Goal: Transaction & Acquisition: Book appointment/travel/reservation

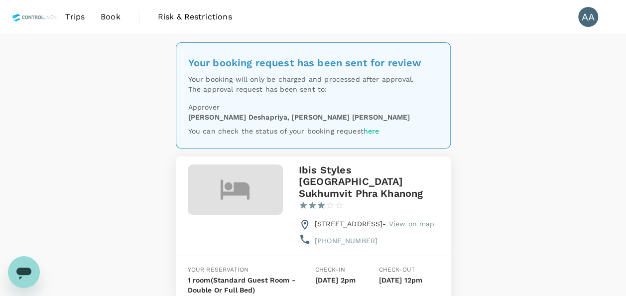
click at [103, 19] on span "Book" at bounding box center [111, 17] width 20 height 12
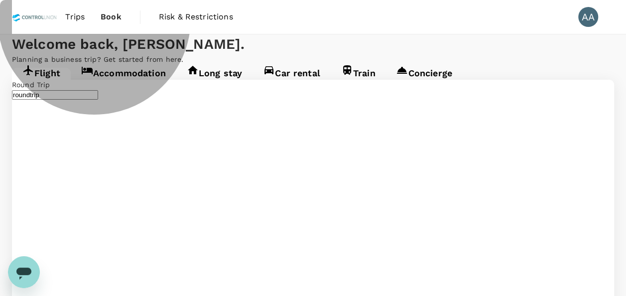
click at [166, 86] on link "Accommodation" at bounding box center [124, 77] width 106 height 18
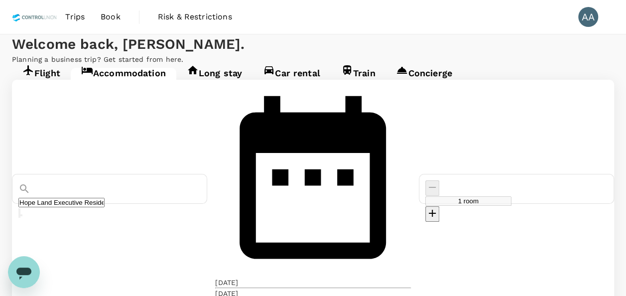
click at [105, 198] on input "Hope Land Executive Residence" at bounding box center [61, 202] width 86 height 9
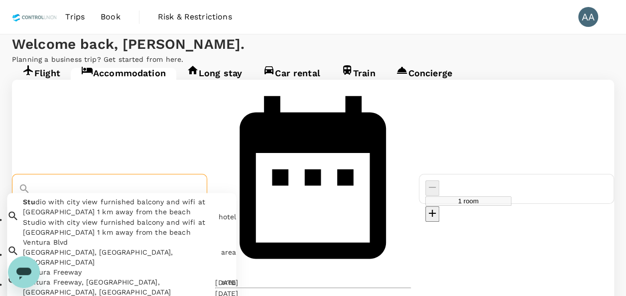
type input "s"
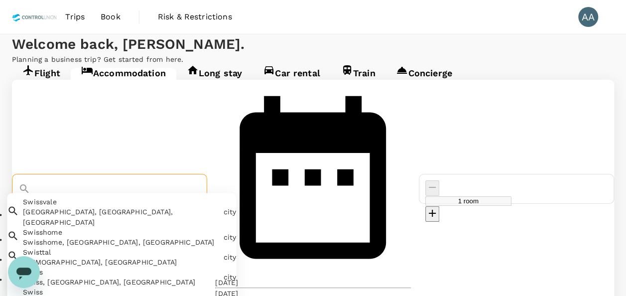
type input "d"
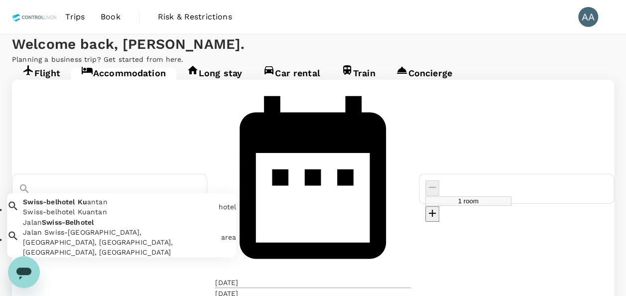
click at [184, 193] on div "Swiss-belhotel Ku antan Swiss-belhotel Kuantan" at bounding box center [116, 205] width 195 height 24
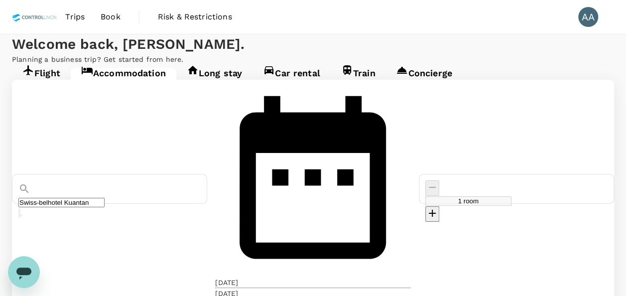
type input "Swiss-belhotel Kuantan"
click at [238, 277] on div "22 Oct" at bounding box center [226, 282] width 23 height 10
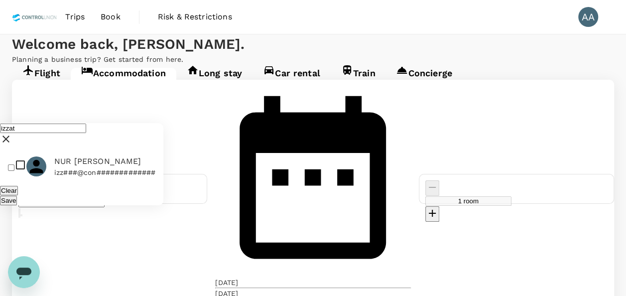
click at [62, 124] on input "izzat" at bounding box center [43, 128] width 86 height 9
type input "iszat"
click at [14, 164] on input "checkbox" at bounding box center [11, 167] width 6 height 6
checkbox input "true"
click at [17, 196] on button "Save" at bounding box center [8, 200] width 17 height 9
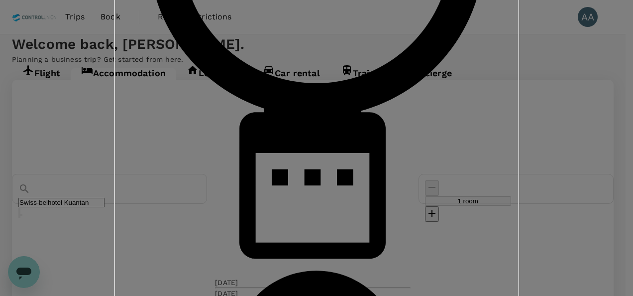
click at [401, 275] on div "Booking for other travellers Review the policy, approval group, and invoice pro…" at bounding box center [316, 147] width 429 height 2677
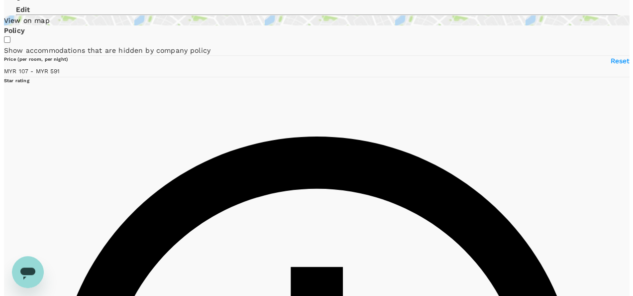
scroll to position [100, 0]
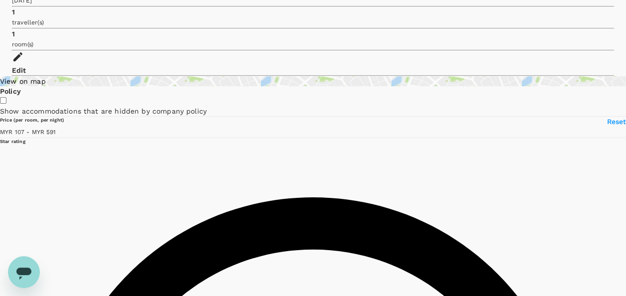
type input "590.77"
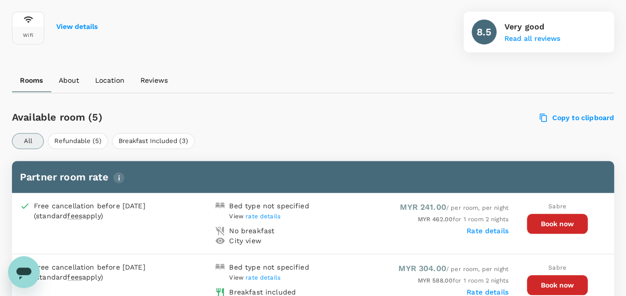
scroll to position [448, 0]
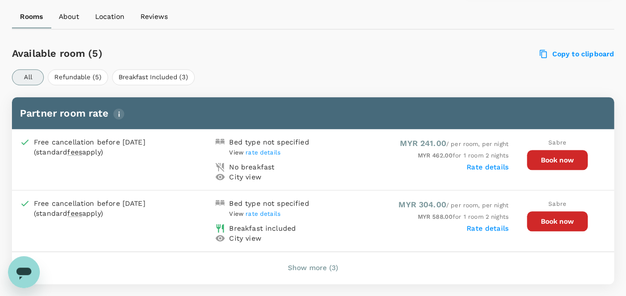
click at [539, 164] on button "Book now" at bounding box center [557, 160] width 61 height 20
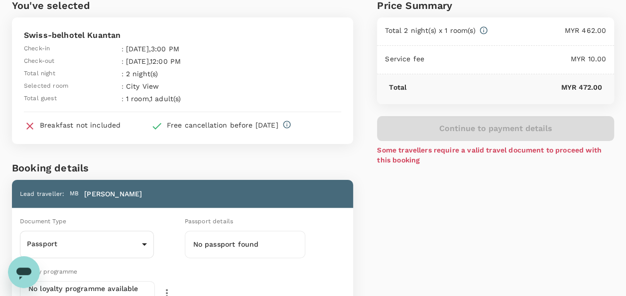
scroll to position [149, 0]
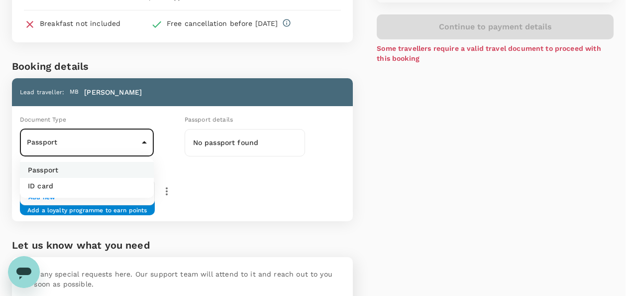
click at [131, 140] on body "Back to hotel details Review selection You've selected Swiss-belhotel Kuantan C…" at bounding box center [316, 119] width 633 height 537
click at [102, 186] on li "ID card" at bounding box center [87, 186] width 134 height 16
type input "Id card"
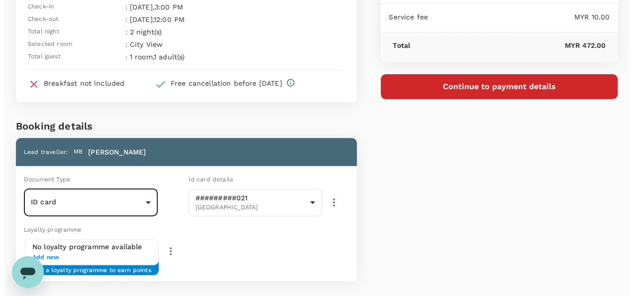
scroll to position [0, 0]
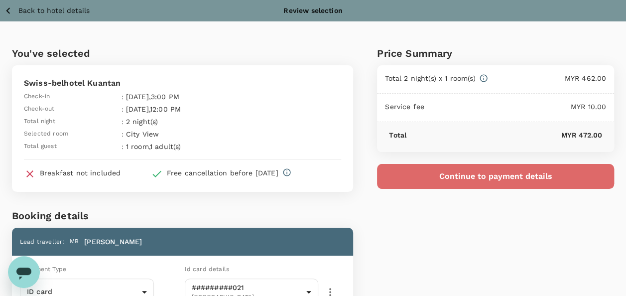
click at [506, 166] on button "Continue to payment details" at bounding box center [495, 176] width 237 height 25
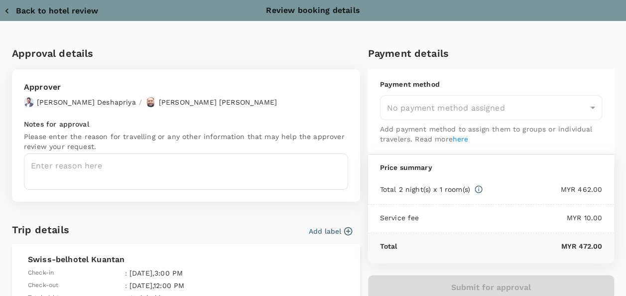
type input "9e254831-a140-43d4-90d9-f4bdc71b84d3"
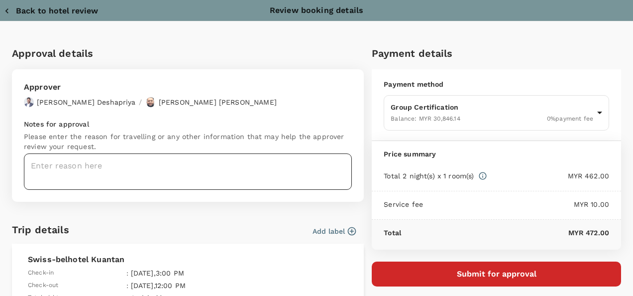
click at [112, 165] on textarea at bounding box center [188, 171] width 328 height 36
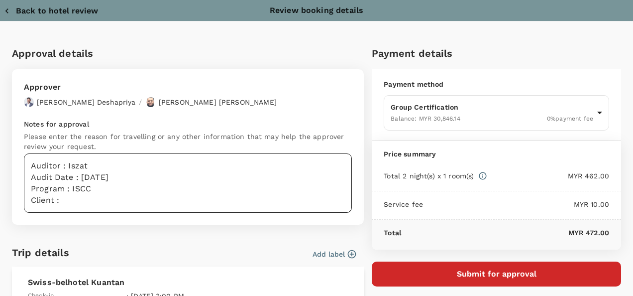
click at [76, 199] on textarea "Auditor : Iszat Audit Date : 6th Oct 2025 Program : ISCC Client :" at bounding box center [188, 182] width 328 height 59
paste textarea "Kilang Isi Sawit Lembing Sdn Bhd"
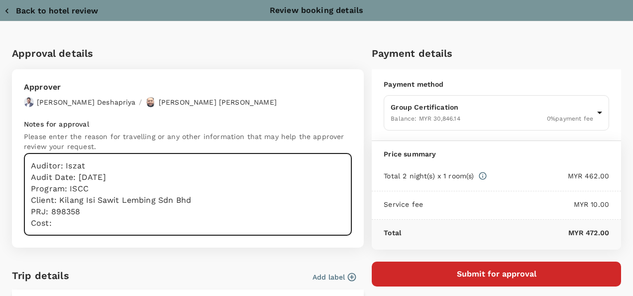
click at [70, 225] on textarea "Auditor: Iszat Audit Date: 6th Oct 2025 Program: ISCC Client: Kilang Isi Sawit …" at bounding box center [188, 194] width 328 height 82
click at [180, 230] on textarea "Auditor: Iszat Audit Date: 6th Oct 2025 Program: ISCC Client: Kilang Isi Sawit …" at bounding box center [188, 194] width 328 height 82
drag, startPoint x: 200, startPoint y: 202, endPoint x: 59, endPoint y: 200, distance: 141.0
click at [59, 200] on textarea "Auditor: Iszat Audit Date: 6th Oct 2025 Program: ISCC Client: Kilang Isi Sawit …" at bounding box center [188, 194] width 328 height 82
click at [115, 227] on textarea "Auditor: Iszat Audit Date: 6th Oct 2025 Program: ISCC Client: Kilang Isi Sawit …" at bounding box center [188, 194] width 328 height 82
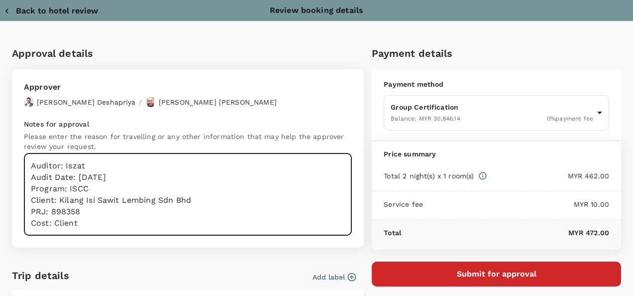
type textarea "Auditor: Iszat Audit Date: 6th Oct 2025 Program: ISCC Client: Kilang Isi Sawit …"
click at [431, 272] on button "Submit for approval" at bounding box center [497, 273] width 250 height 25
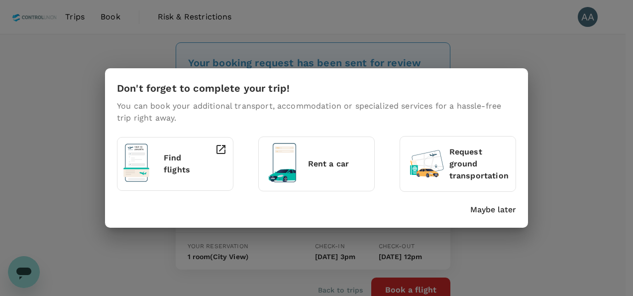
click at [478, 217] on div "Don't forget to complete your trip! You can book your additional transport, acc…" at bounding box center [316, 147] width 423 height 159
click at [481, 207] on p "Maybe later" at bounding box center [494, 210] width 46 height 12
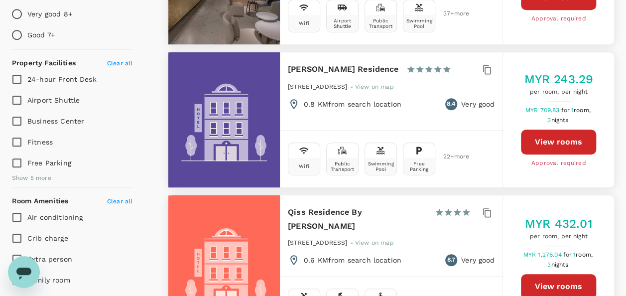
type input "623.33"
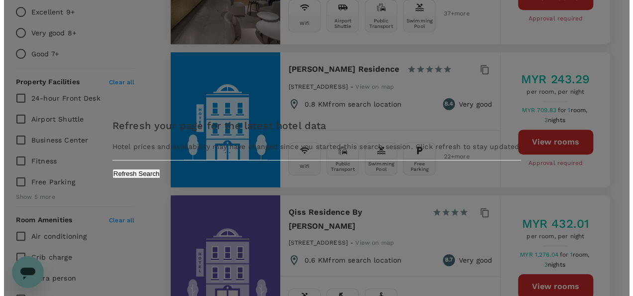
scroll to position [50, 0]
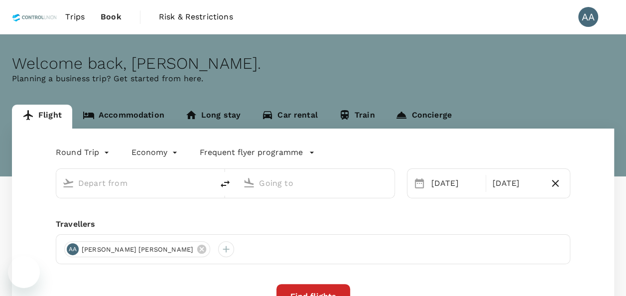
type input "[GEOGRAPHIC_DATA], [GEOGRAPHIC_DATA] (any)"
type input "[GEOGRAPHIC_DATA] (LDU)"
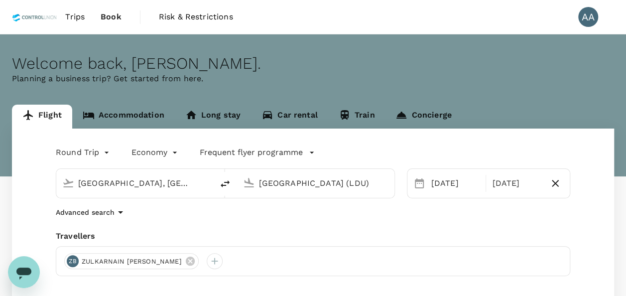
click at [303, 179] on input "[GEOGRAPHIC_DATA] (LDU)" at bounding box center [316, 182] width 114 height 15
click at [345, 182] on input "[GEOGRAPHIC_DATA] (LDU)" at bounding box center [316, 182] width 114 height 15
click at [93, 154] on body "Trips Book Risk & Restrictions AA Welcome back , [PERSON_NAME] . Planning a bus…" at bounding box center [313, 236] width 626 height 473
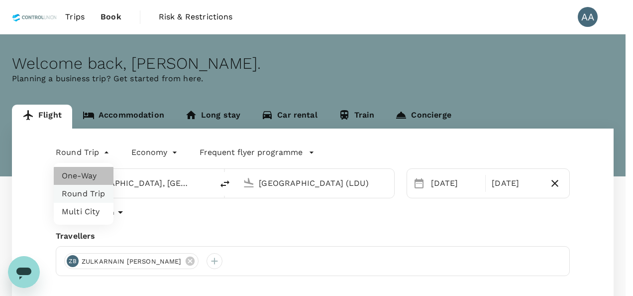
click at [90, 176] on li "One-Way" at bounding box center [84, 176] width 60 height 18
type input "oneway"
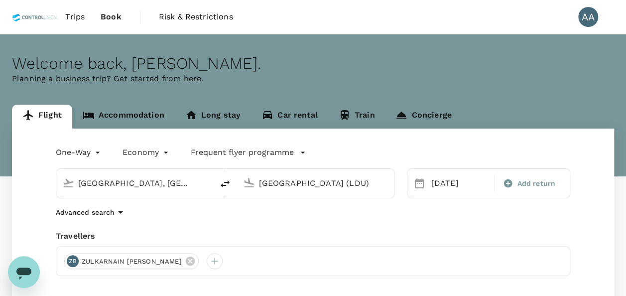
click at [368, 186] on input "[GEOGRAPHIC_DATA] (LDU)" at bounding box center [316, 182] width 114 height 15
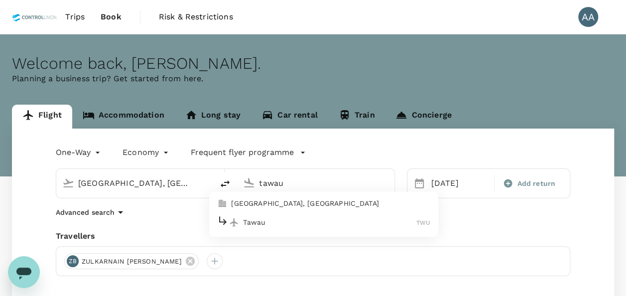
click at [281, 211] on li "[GEOGRAPHIC_DATA], [GEOGRAPHIC_DATA]" at bounding box center [323, 204] width 229 height 16
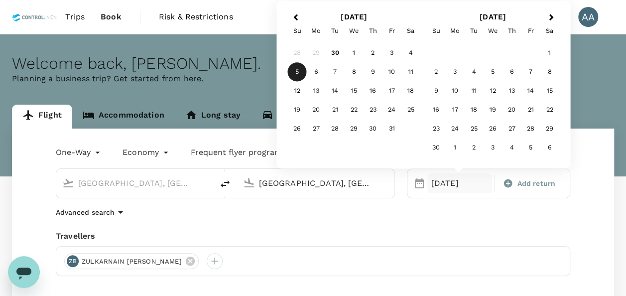
type input "[GEOGRAPHIC_DATA], [GEOGRAPHIC_DATA] (any)"
click at [278, 223] on div "One-Way oneway Economy economy Frequent flyer programme [GEOGRAPHIC_DATA], [GEO…" at bounding box center [313, 268] width 602 height 281
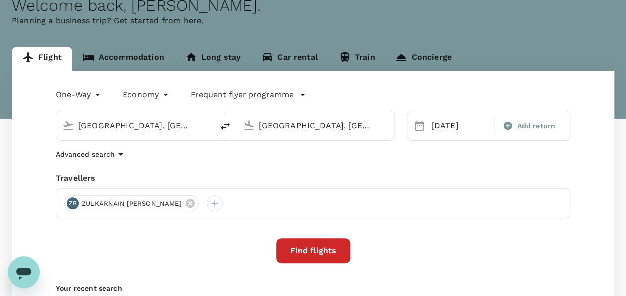
scroll to position [100, 0]
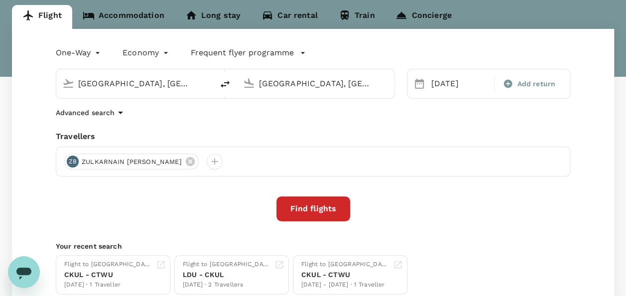
click at [334, 201] on button "Find flights" at bounding box center [313, 208] width 74 height 25
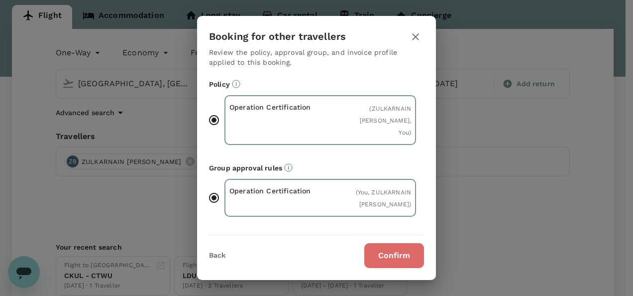
click at [384, 256] on button "Confirm" at bounding box center [395, 255] width 60 height 25
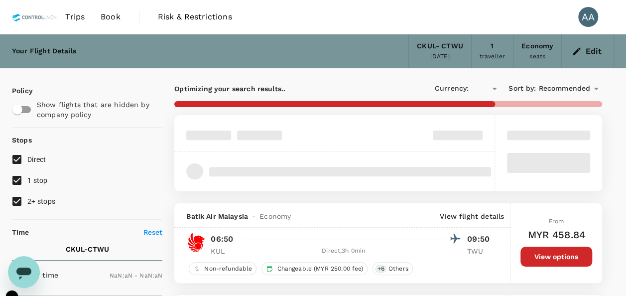
type input "MYR"
type input "1440"
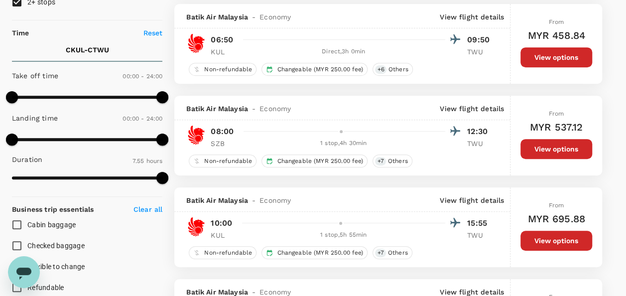
scroll to position [299, 0]
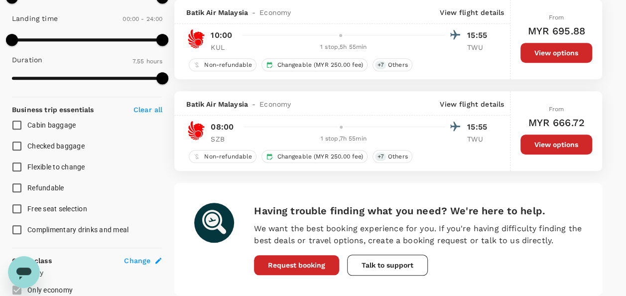
checkbox input "false"
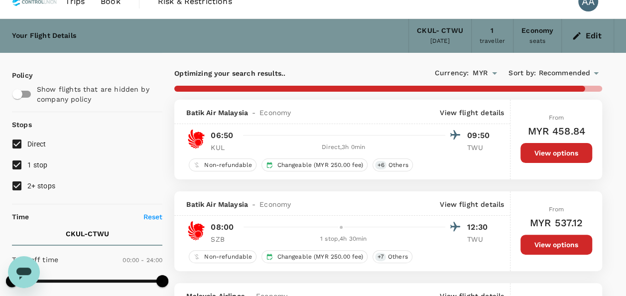
scroll to position [0, 0]
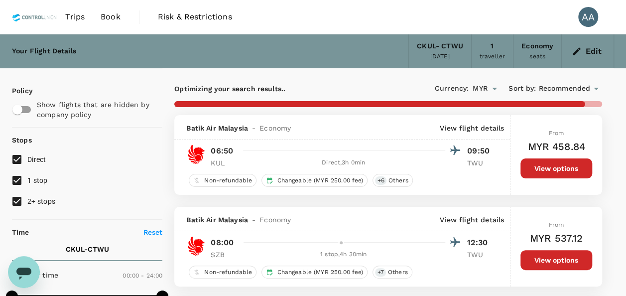
type input "1640"
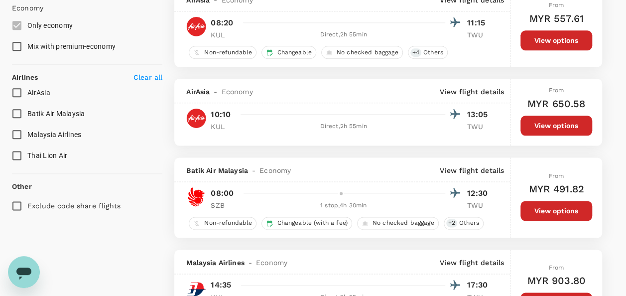
scroll to position [548, 0]
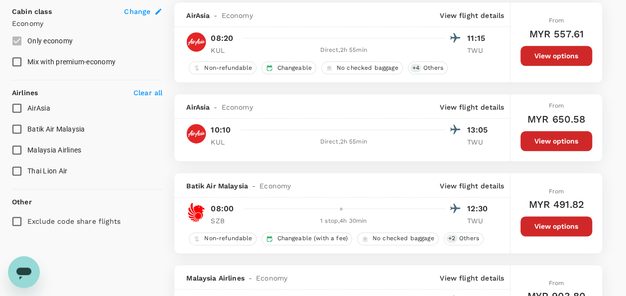
click at [476, 109] on p "View flight details" at bounding box center [472, 107] width 64 height 10
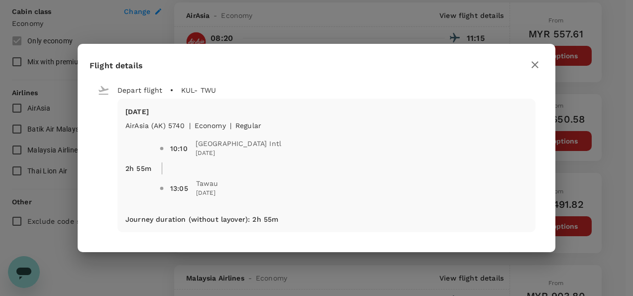
click at [534, 64] on icon "button" at bounding box center [535, 65] width 12 height 12
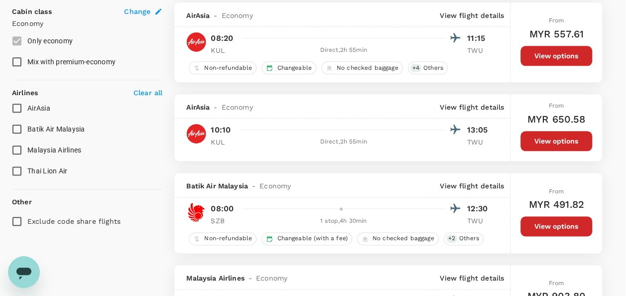
click at [536, 141] on button "View options" at bounding box center [556, 141] width 72 height 20
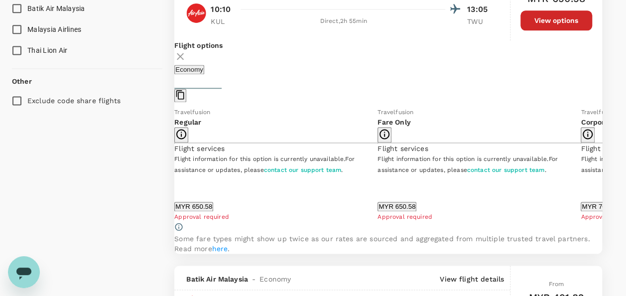
scroll to position [690, 0]
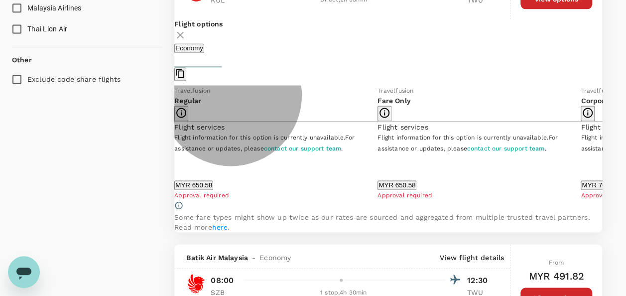
click at [213, 186] on button "MYR 650.58" at bounding box center [193, 184] width 39 height 9
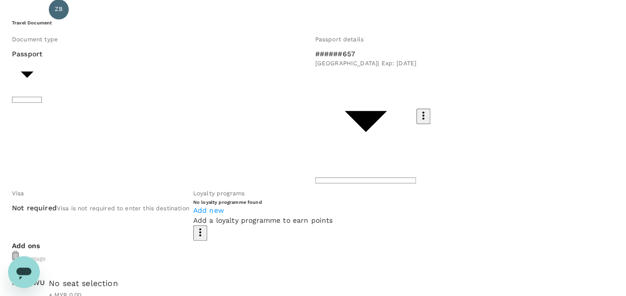
scroll to position [100, 0]
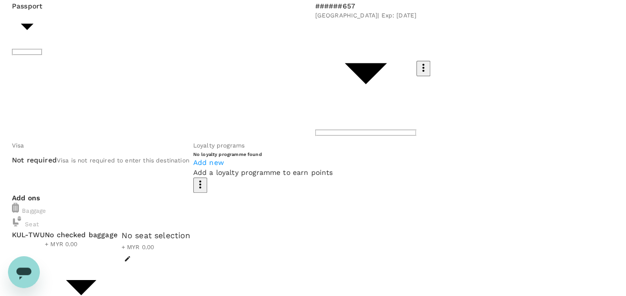
click at [159, 167] on body "Back to flight results Flight review Traveller(s) Traveller 1 : ZB ZULKARNAIN B…" at bounding box center [313, 293] width 626 height 786
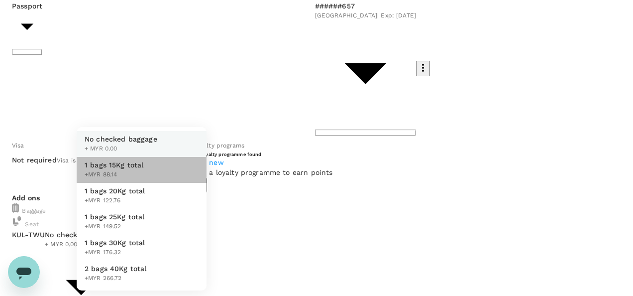
click at [140, 167] on span "1 bags 15Kg total" at bounding box center [114, 165] width 59 height 10
type input "1 - 88.14"
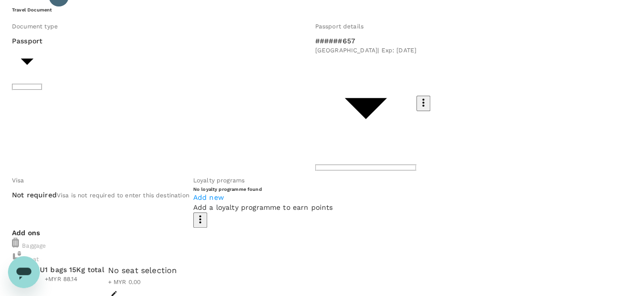
scroll to position [50, 0]
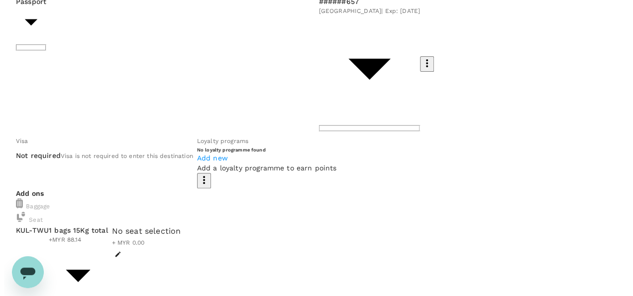
scroll to position [137, 0]
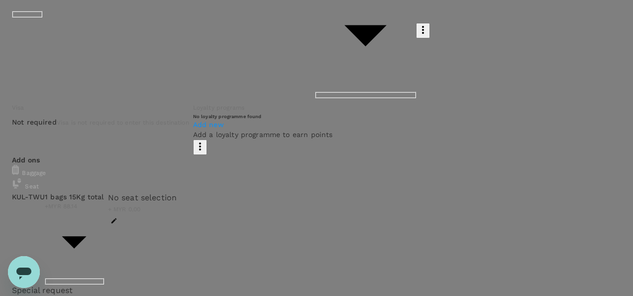
type input "9e254831-a140-43d4-90d9-f4bdc71b84d3"
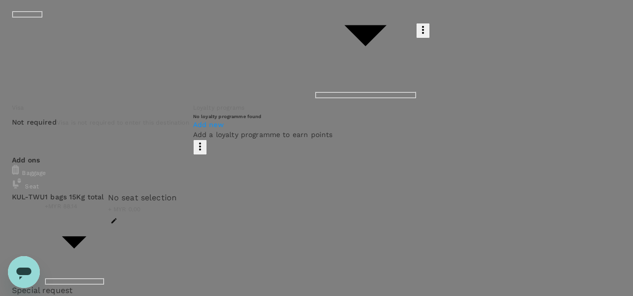
paste textarea "[PERSON_NAME] Plantations Holdings Berhad - ISCC EU"
drag, startPoint x: 88, startPoint y: 162, endPoint x: -5, endPoint y: 89, distance: 118.8
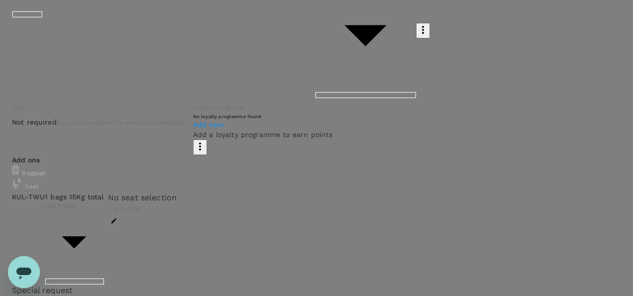
type textarea "Auditor : [DATE] Audit Date: [DATE] - [DATE] Client : [PERSON_NAME] Plantations…"
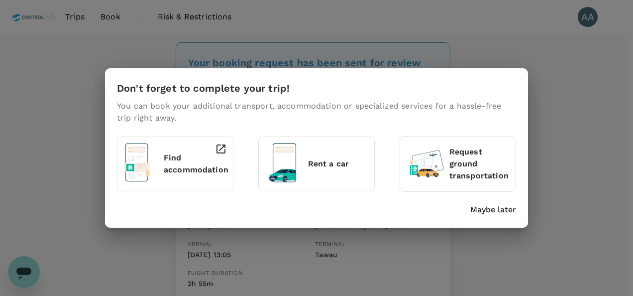
click at [474, 212] on p "Maybe later" at bounding box center [494, 210] width 46 height 12
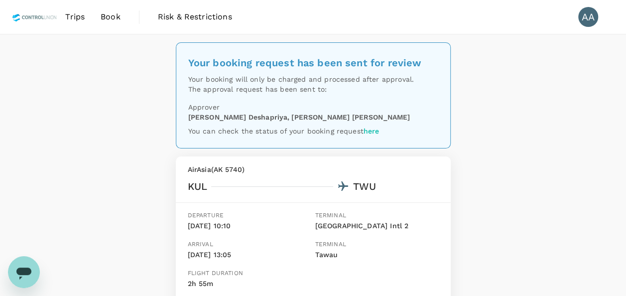
click at [106, 19] on span "Book" at bounding box center [111, 17] width 20 height 12
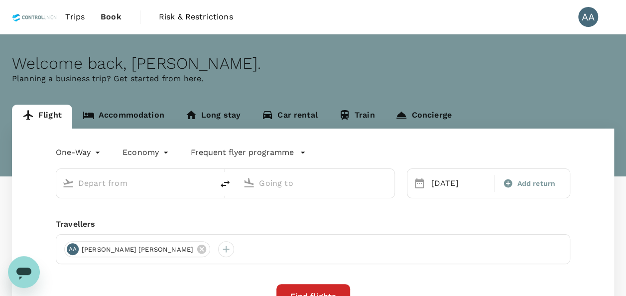
type input "Kuala Lumpur, Malaysia (any)"
type input "Tawau, Malaysia (any)"
type input "[GEOGRAPHIC_DATA], [GEOGRAPHIC_DATA] (any)"
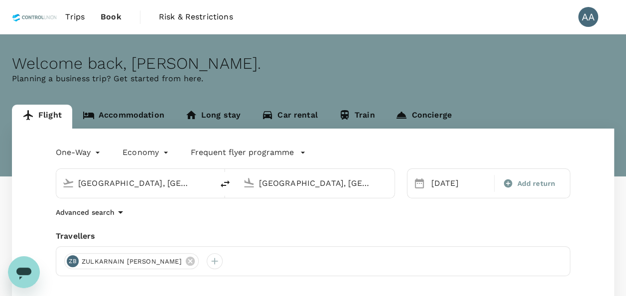
click at [176, 184] on input "[GEOGRAPHIC_DATA], [GEOGRAPHIC_DATA] (any)" at bounding box center [135, 182] width 114 height 15
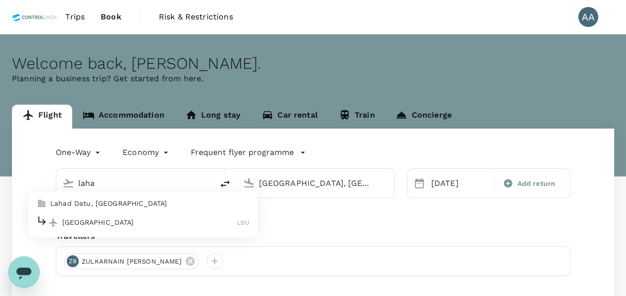
click at [114, 229] on div "Lahad Datu Airport LDU" at bounding box center [142, 222] width 213 height 15
type input "[GEOGRAPHIC_DATA] (LDU)"
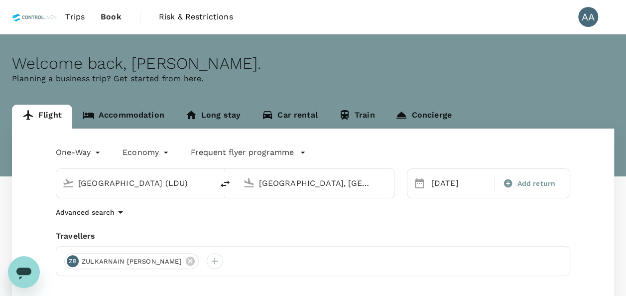
drag, startPoint x: 359, startPoint y: 188, endPoint x: 207, endPoint y: 185, distance: 151.4
click at [207, 185] on div "Lahad Datu Airport (LDU) Tawau, Malaysia (any)" at bounding box center [225, 183] width 339 height 30
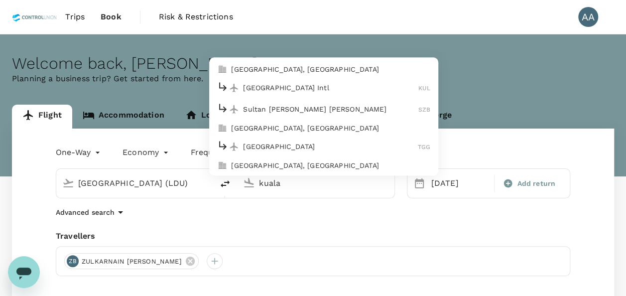
click at [293, 67] on p "Kuala Lumpur, Malaysia" at bounding box center [330, 69] width 199 height 10
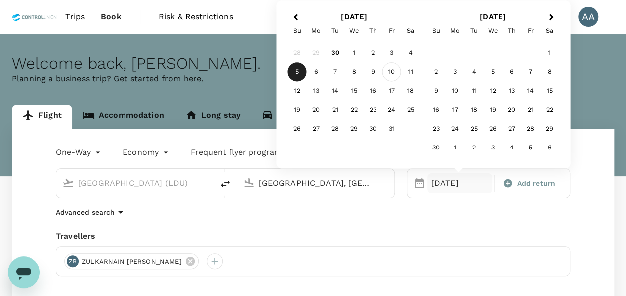
type input "[GEOGRAPHIC_DATA], [GEOGRAPHIC_DATA] (any)"
click at [390, 76] on div "10" at bounding box center [391, 72] width 19 height 19
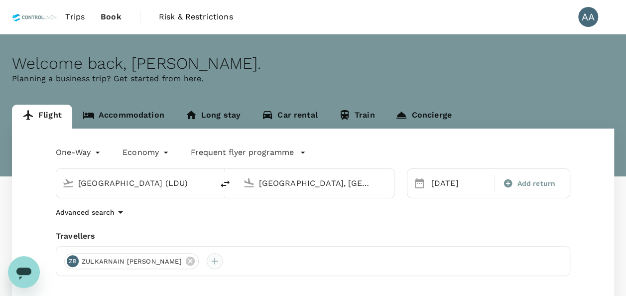
click at [207, 263] on div at bounding box center [215, 261] width 16 height 16
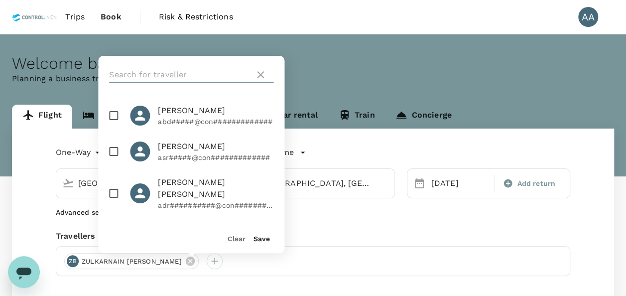
click at [173, 74] on input "text" at bounding box center [179, 75] width 141 height 16
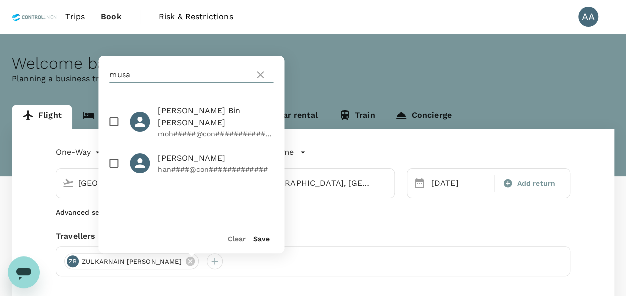
type input "musa"
click at [116, 121] on input "checkbox" at bounding box center [113, 121] width 21 height 21
checkbox input "true"
click at [259, 240] on button "Save" at bounding box center [261, 239] width 16 height 8
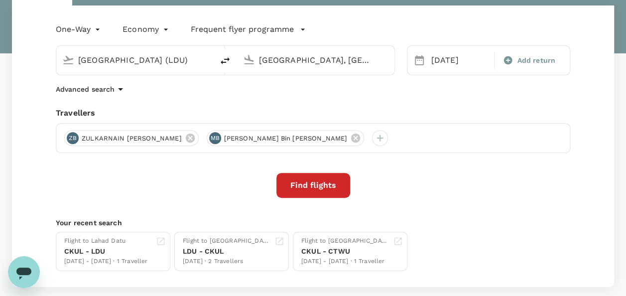
scroll to position [149, 0]
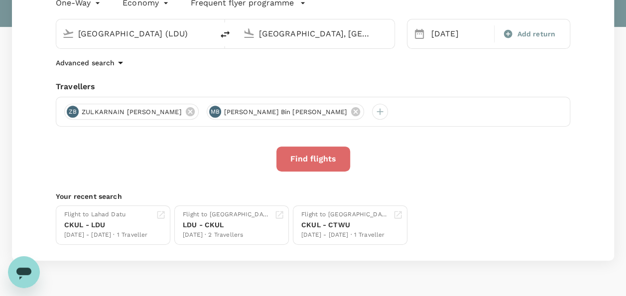
click at [308, 151] on button "Find flights" at bounding box center [313, 158] width 74 height 25
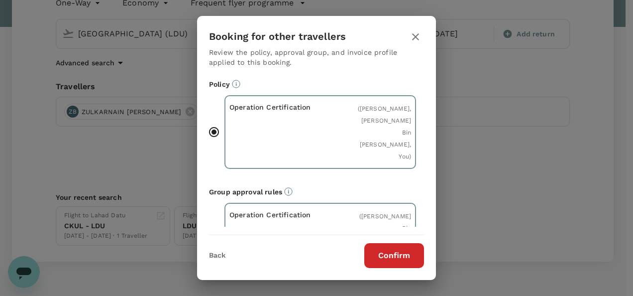
click at [390, 256] on button "Confirm" at bounding box center [395, 255] width 60 height 25
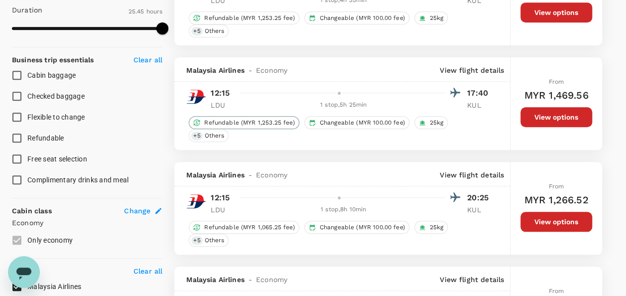
scroll to position [249, 0]
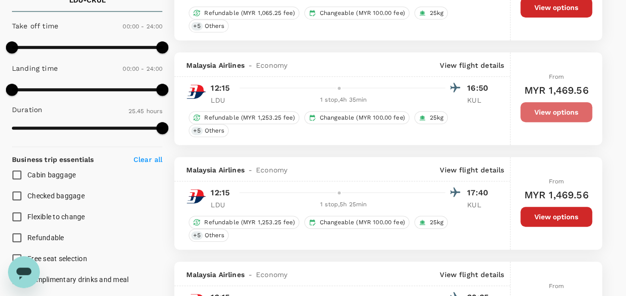
click at [535, 112] on button "View options" at bounding box center [556, 112] width 72 height 20
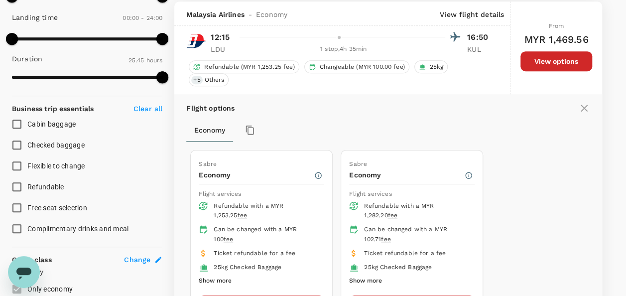
scroll to position [350, 0]
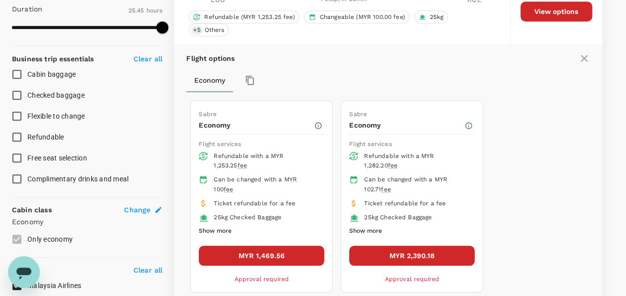
click at [284, 251] on button "MYR 1,469.56" at bounding box center [261, 256] width 125 height 20
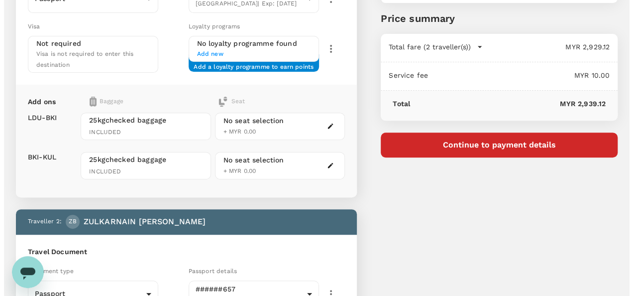
scroll to position [50, 0]
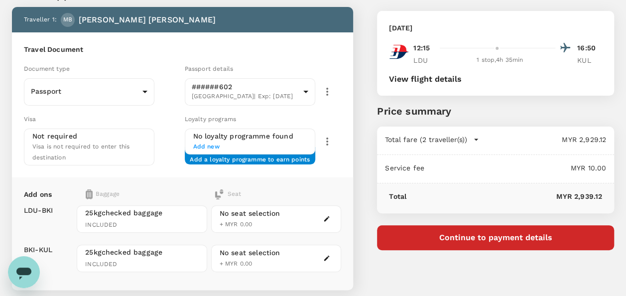
click at [498, 236] on button "Continue to payment details" at bounding box center [495, 237] width 237 height 25
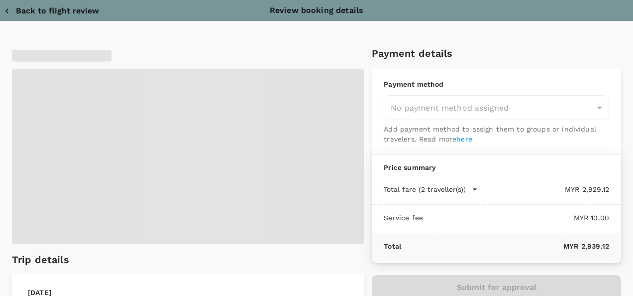
type input "9e254831-a140-43d4-90d9-f4bdc71b84d3"
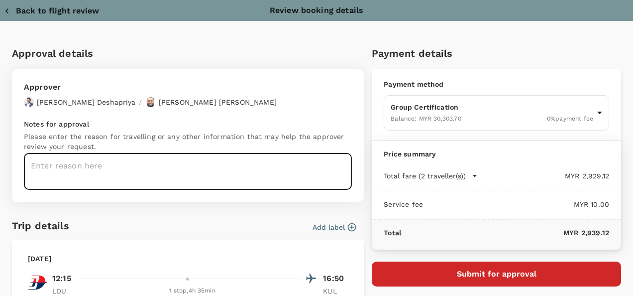
click at [138, 169] on textarea at bounding box center [188, 171] width 328 height 36
paste textarea "Auditor : [DATE] Audit Date: [DATE] - [DATE] Client : [PERSON_NAME] Plantations…"
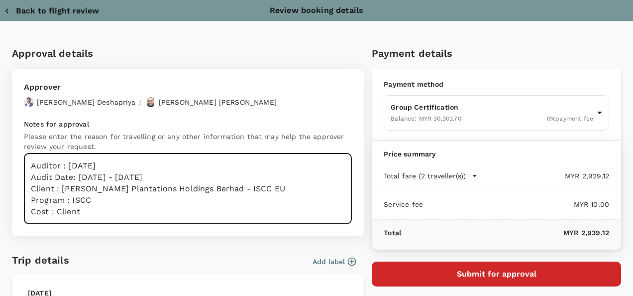
click at [99, 155] on textarea "Auditor : [DATE] Audit Date: [DATE] - [DATE] Client : [PERSON_NAME] Plantations…" at bounding box center [188, 188] width 328 height 71
click at [159, 207] on textarea "Auditor : Zul & Musa Audit Date: 6th - 9th Oct 2025 Client : Hap Seng Plantatio…" at bounding box center [188, 188] width 328 height 71
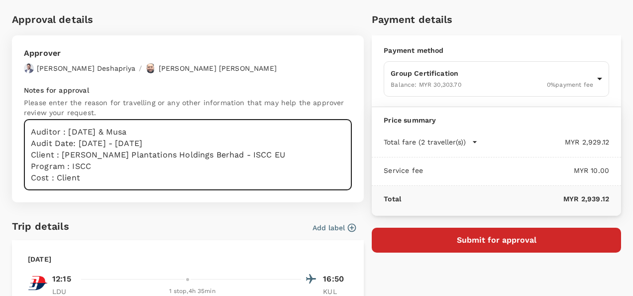
scroll to position [50, 0]
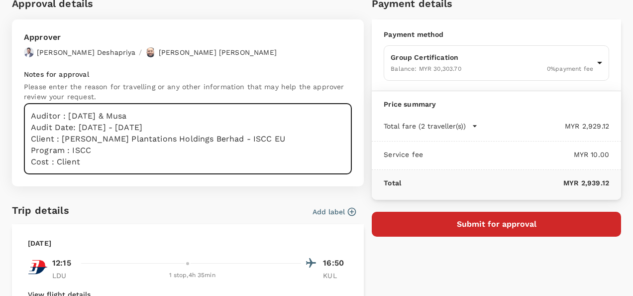
type textarea "Auditor : Zul & Musa Audit Date: 6th - 9th Oct 2025 Client : Hap Seng Plantatio…"
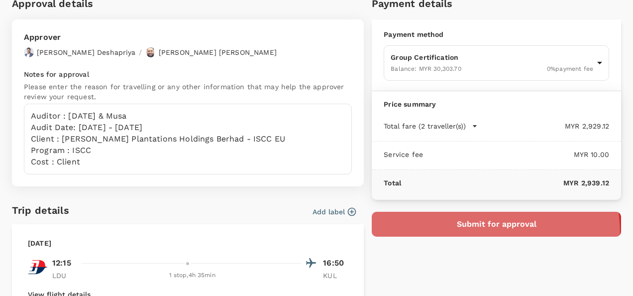
click at [440, 234] on button "Submit for approval" at bounding box center [497, 224] width 250 height 25
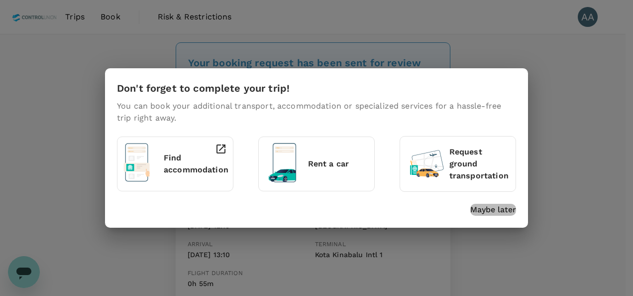
click at [511, 212] on p "Maybe later" at bounding box center [494, 210] width 46 height 12
